Goal: Find specific page/section: Find specific page/section

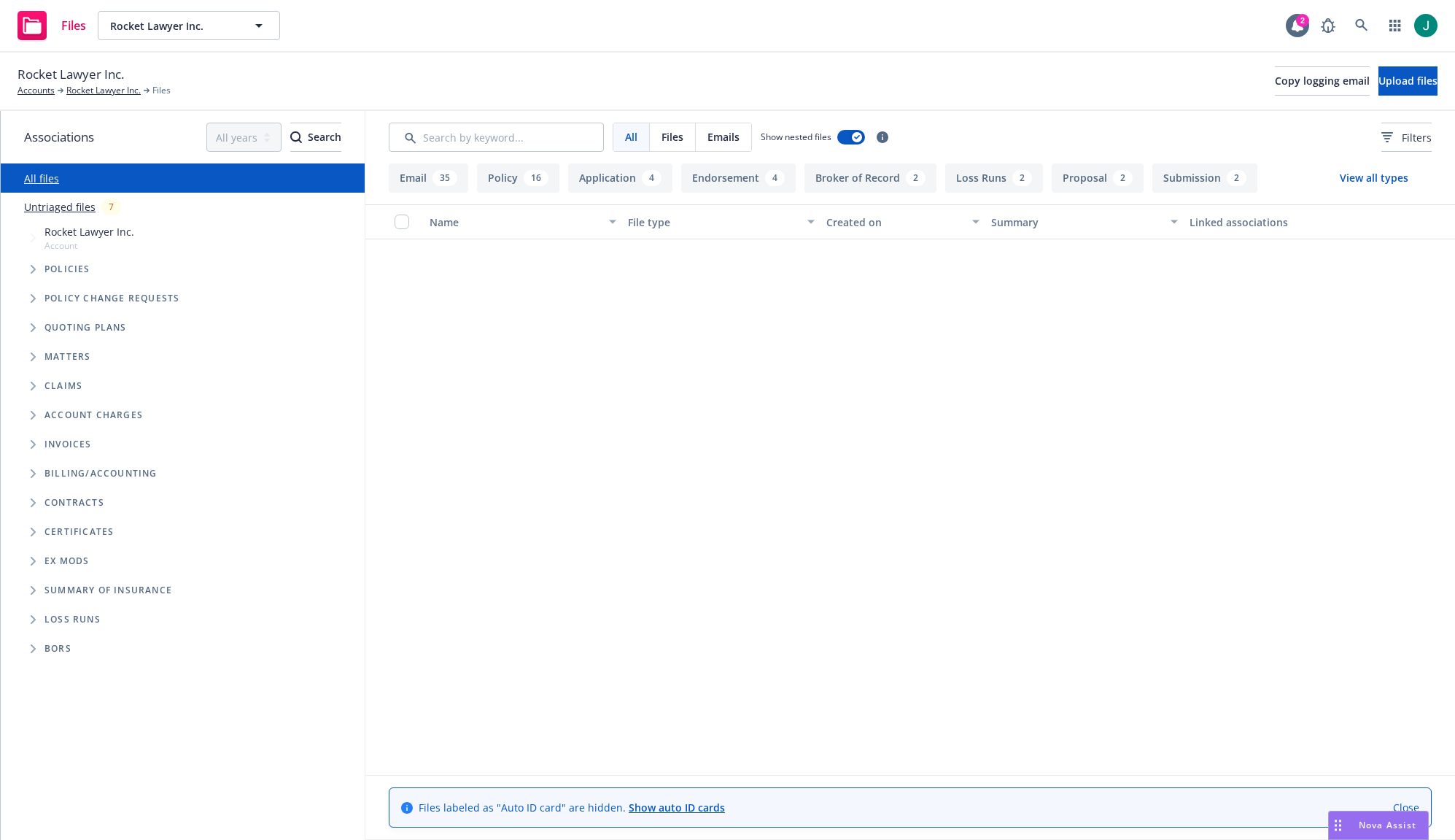
scroll to position [1184, 0]
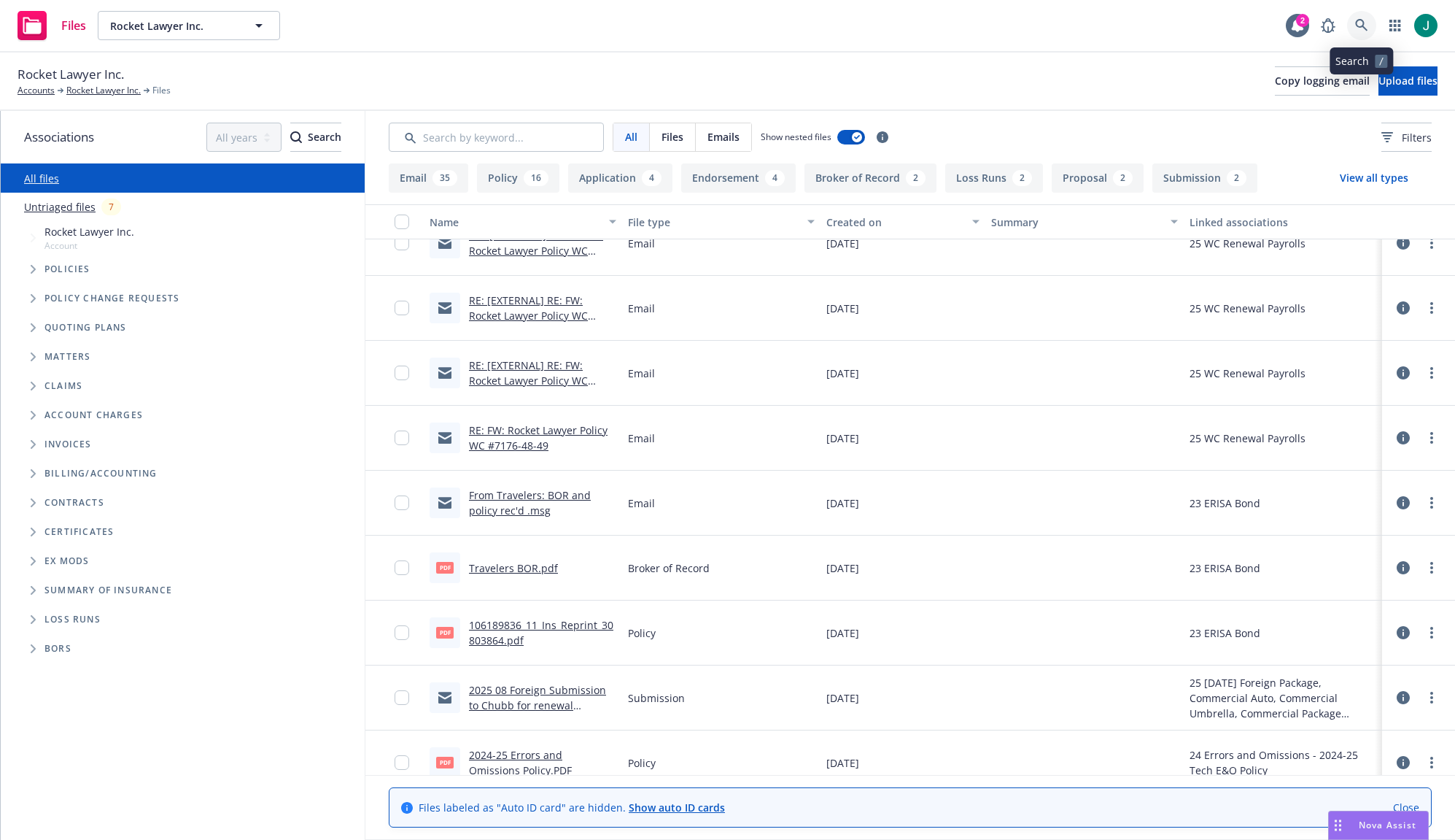
click at [1360, 19] on icon at bounding box center [1361, 25] width 13 height 13
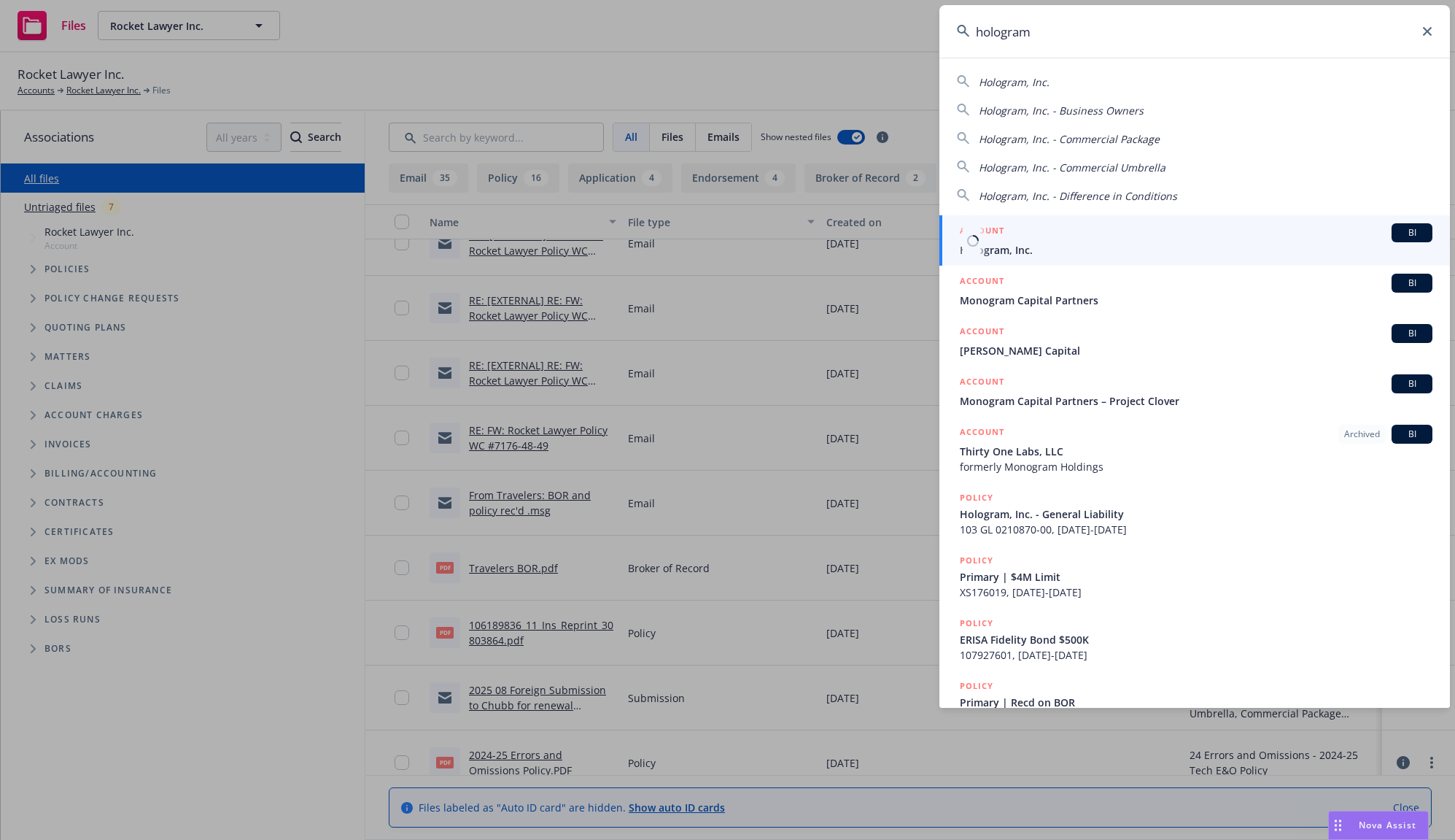
type input "hologram"
click at [1038, 247] on span "Hologram, Inc." at bounding box center [1196, 250] width 473 height 15
